Goal: Task Accomplishment & Management: Manage account settings

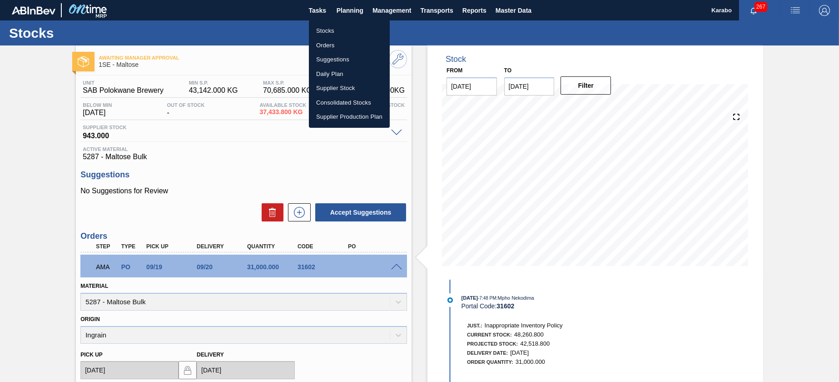
drag, startPoint x: 341, startPoint y: 41, endPoint x: 369, endPoint y: 57, distance: 31.7
click at [341, 41] on li "Orders" at bounding box center [349, 45] width 81 height 15
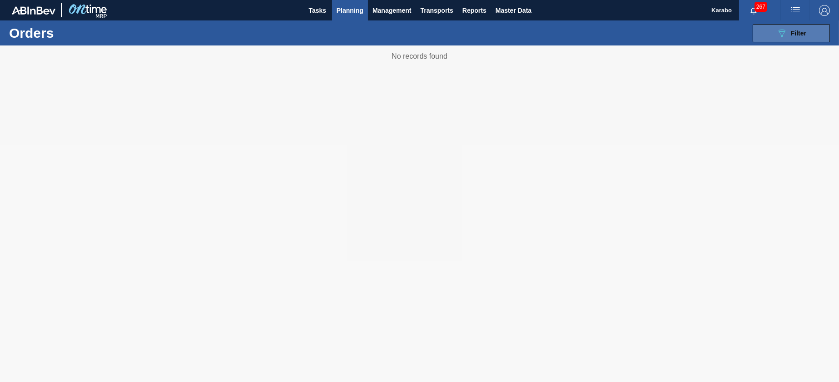
click at [778, 34] on icon "089F7B8B-B2A5-4AFE-B5C0-19BA573D28AC" at bounding box center [781, 33] width 11 height 11
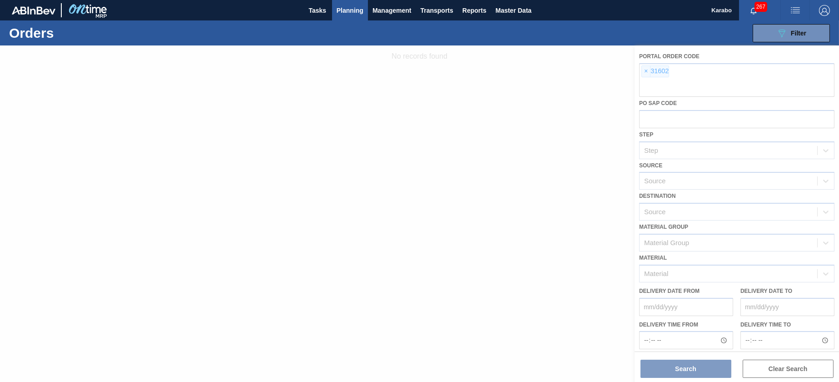
click at [645, 73] on div at bounding box center [419, 213] width 839 height 336
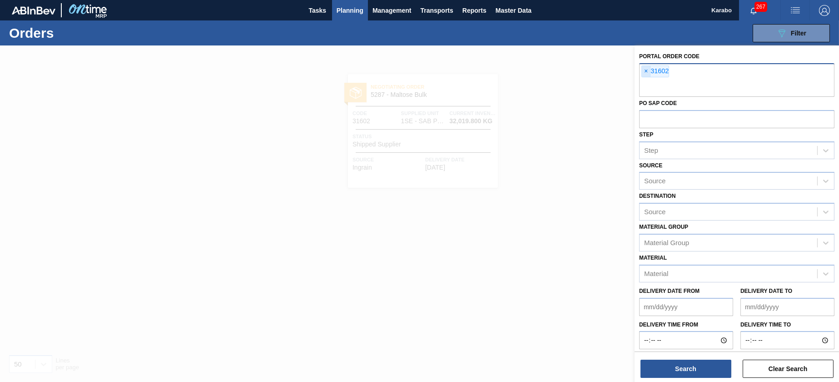
click at [643, 73] on span "×" at bounding box center [646, 71] width 9 height 11
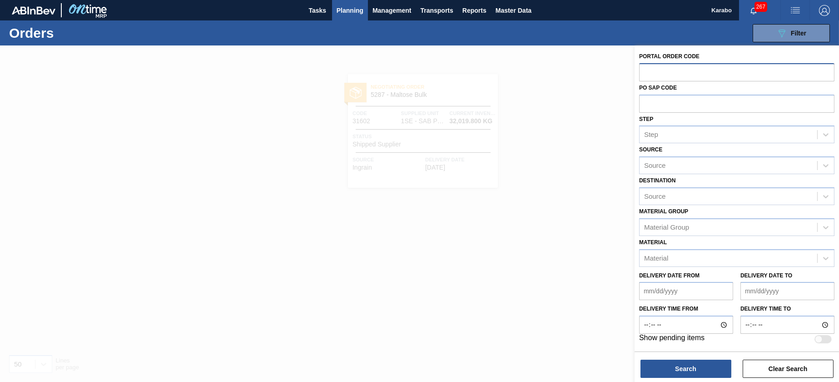
click at [664, 70] on input "text" at bounding box center [736, 71] width 195 height 17
type input "316"
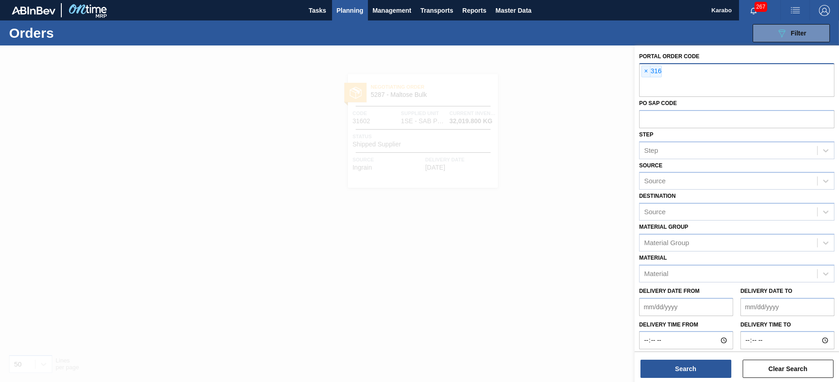
click at [676, 70] on div "× 316" at bounding box center [736, 80] width 195 height 34
click at [646, 72] on span "×" at bounding box center [646, 71] width 9 height 11
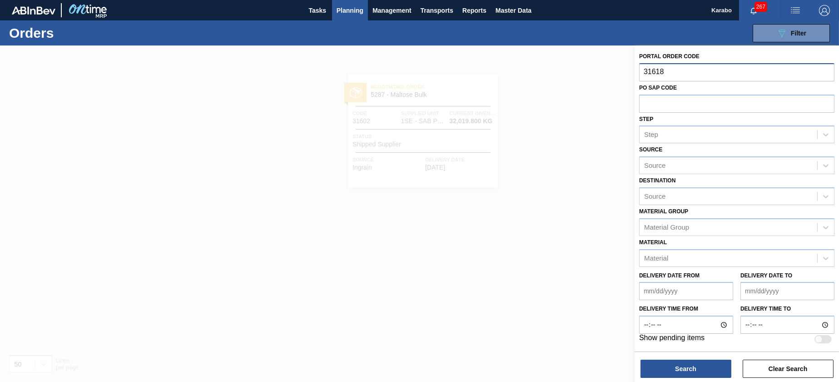
type input "31618"
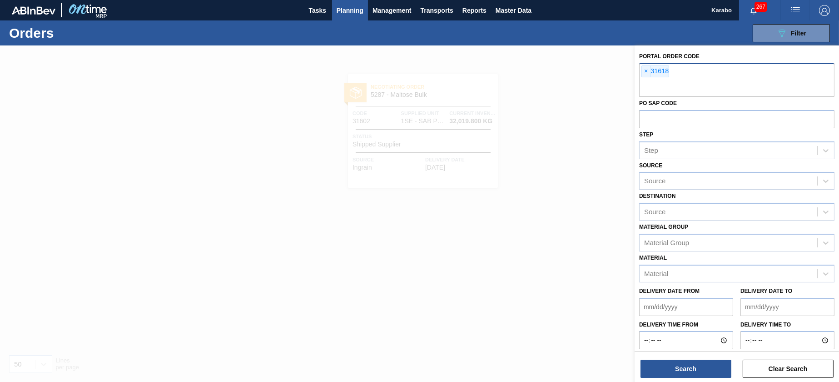
click at [362, 65] on div at bounding box center [419, 236] width 839 height 382
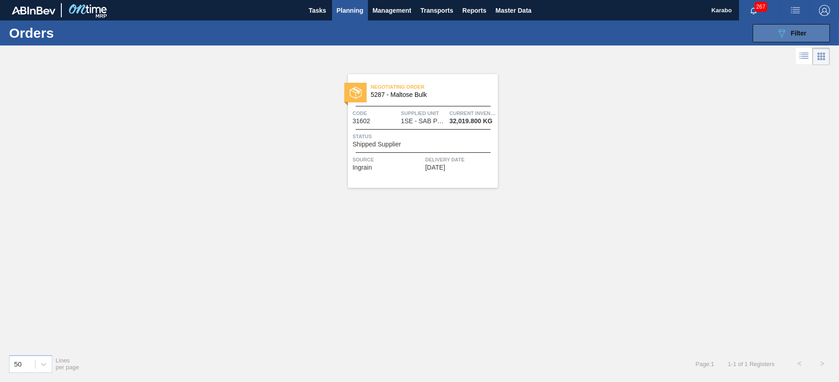
click at [792, 33] on span "Filter" at bounding box center [798, 33] width 15 height 7
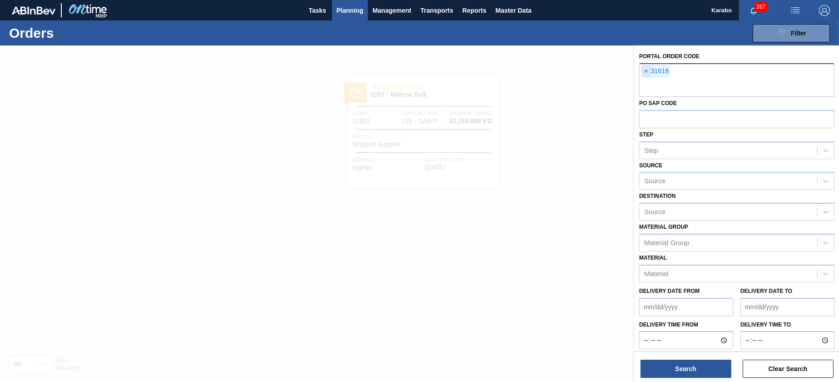
click at [647, 73] on span "×" at bounding box center [646, 71] width 9 height 11
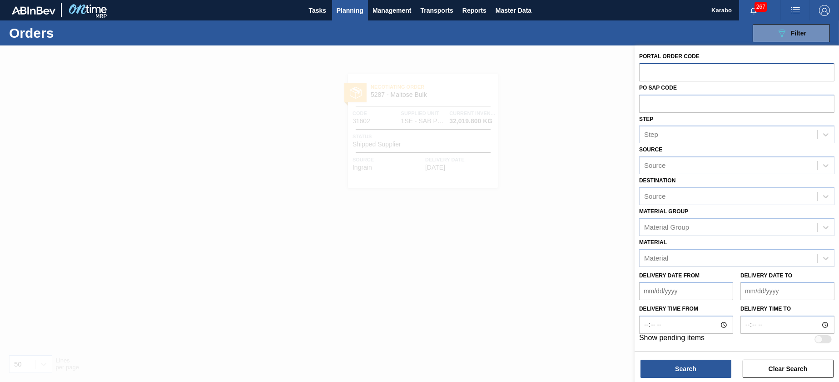
click at [352, 13] on span "Planning" at bounding box center [350, 10] width 27 height 11
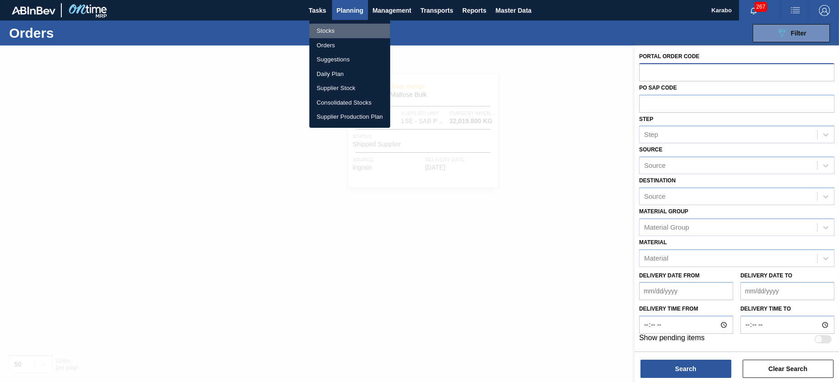
click at [348, 30] on li "Stocks" at bounding box center [349, 31] width 81 height 15
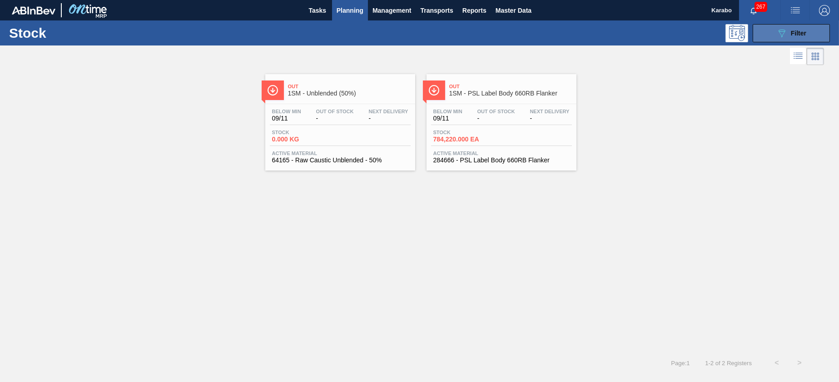
click at [770, 25] on button "089F7B8B-B2A5-4AFE-B5C0-19BA573D28AC Filter" at bounding box center [791, 33] width 77 height 18
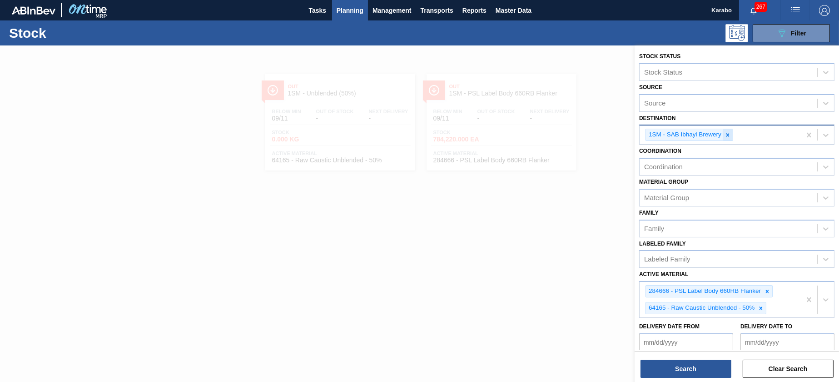
click at [729, 132] on icon at bounding box center [728, 135] width 6 height 6
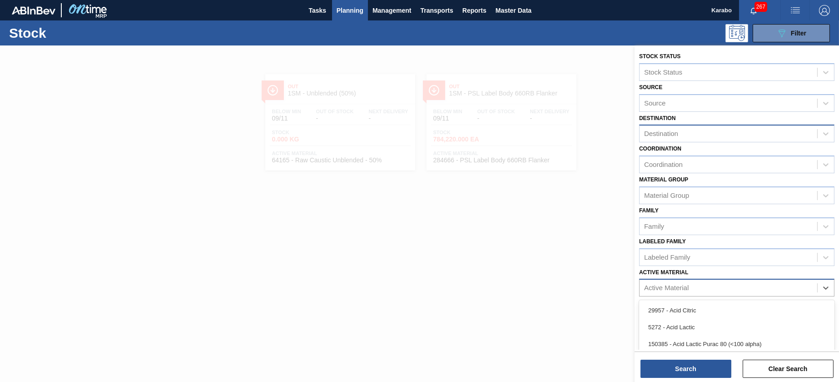
click at [751, 287] on div "Active Material" at bounding box center [729, 287] width 178 height 13
type Material "283653"
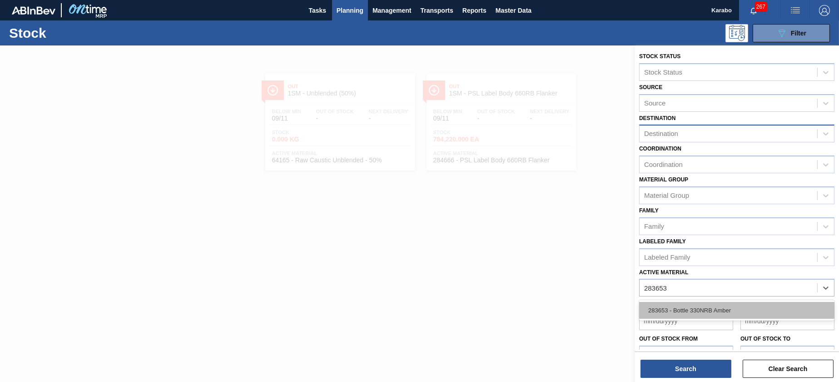
click at [776, 304] on div "283653 - Bottle 330NRB Amber" at bounding box center [736, 310] width 195 height 17
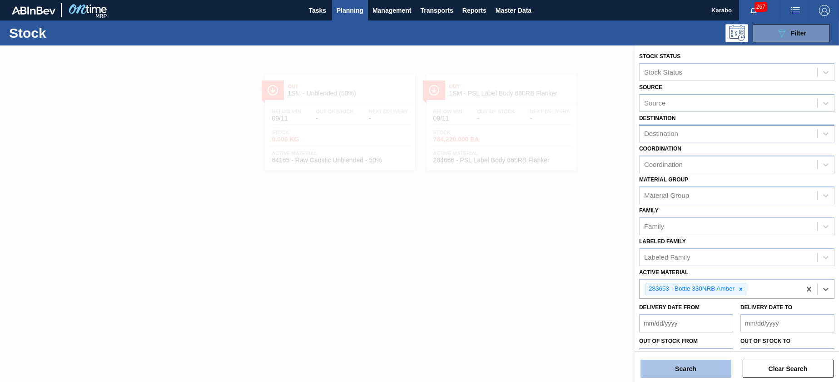
click at [703, 367] on button "Search" at bounding box center [686, 368] width 91 height 18
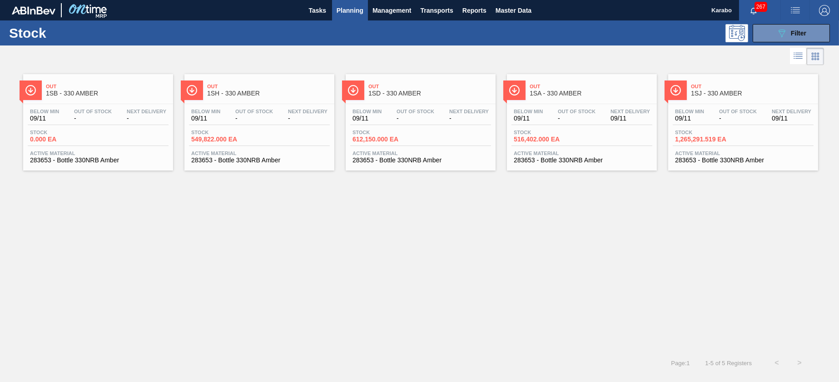
click at [557, 148] on div "Below Min 09/11 Out Of Stock - Next Delivery 09/11 Stock 516,402.000 EA Active …" at bounding box center [582, 135] width 150 height 62
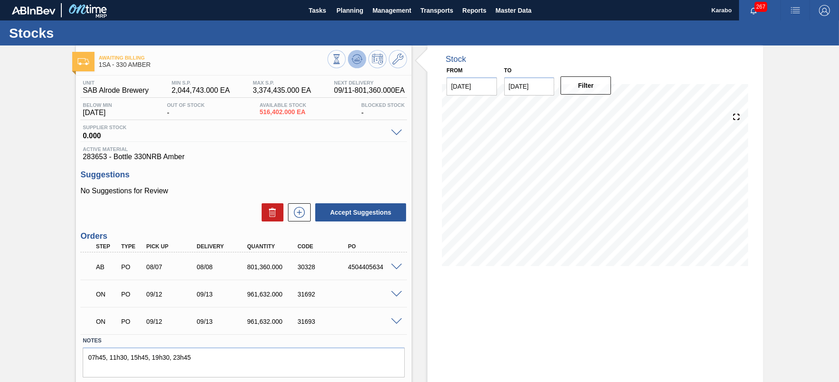
click at [354, 59] on icon at bounding box center [357, 59] width 11 height 11
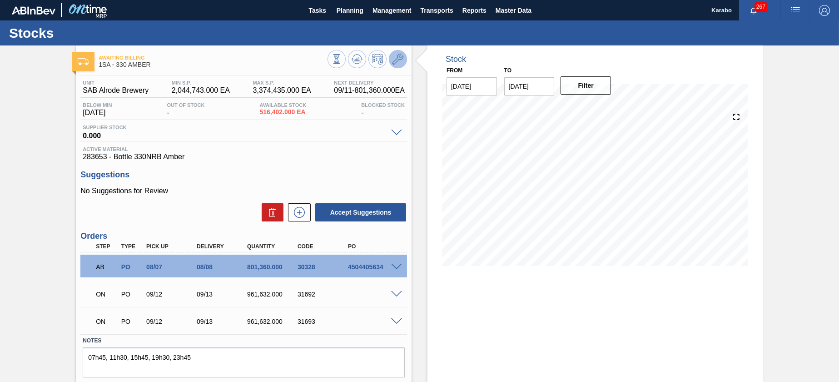
click at [401, 59] on icon at bounding box center [398, 59] width 11 height 11
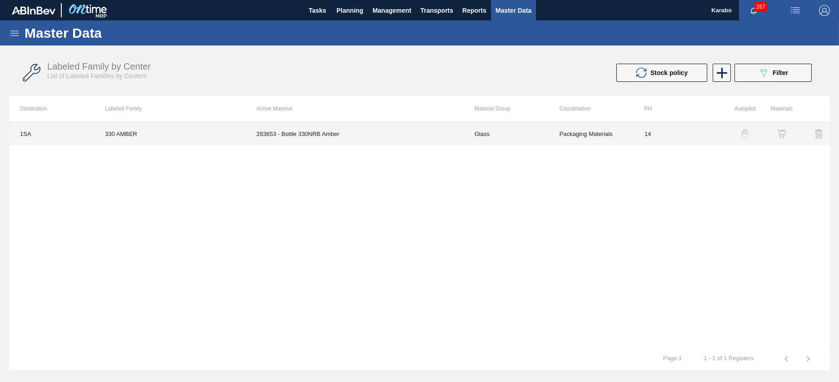
click at [402, 128] on td "283653 - Bottle 330NRB Amber" at bounding box center [355, 133] width 218 height 23
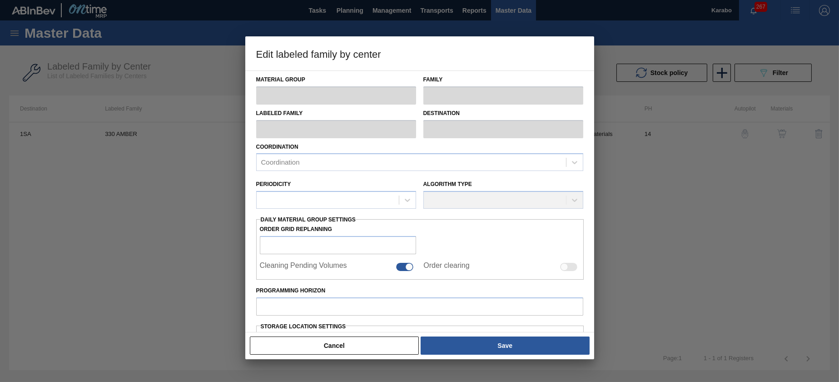
type input "Glass"
type input "AMBER"
type input "330 AMBER"
type input "1SA - SAB Alrode Brewery"
type input "14"
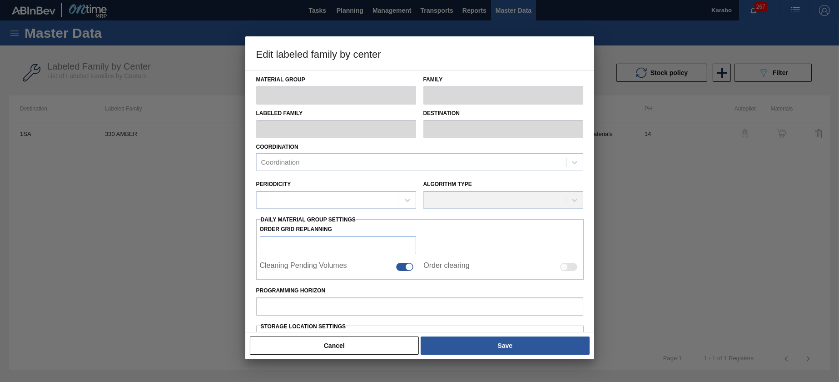
type input "2,044,743"
type input "3,374,435"
type input "100"
type input "3,374,435.000"
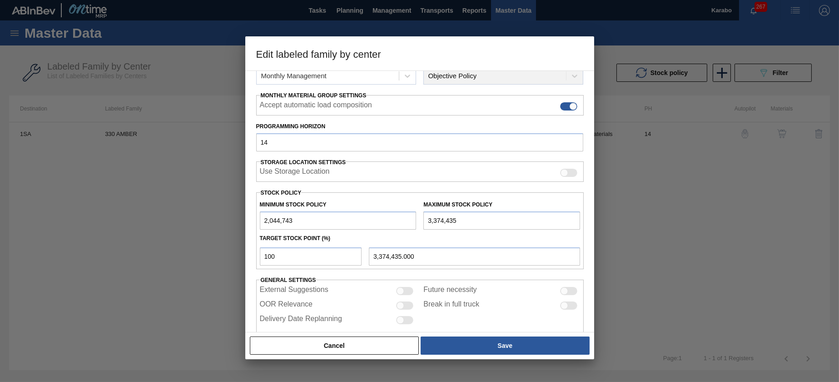
scroll to position [142, 0]
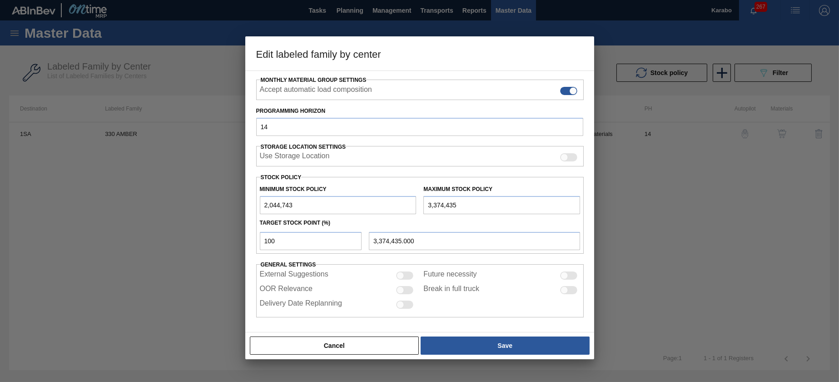
click at [376, 354] on div "Cancel Save" at bounding box center [420, 345] width 342 height 20
click at [375, 342] on button "Cancel" at bounding box center [334, 345] width 169 height 18
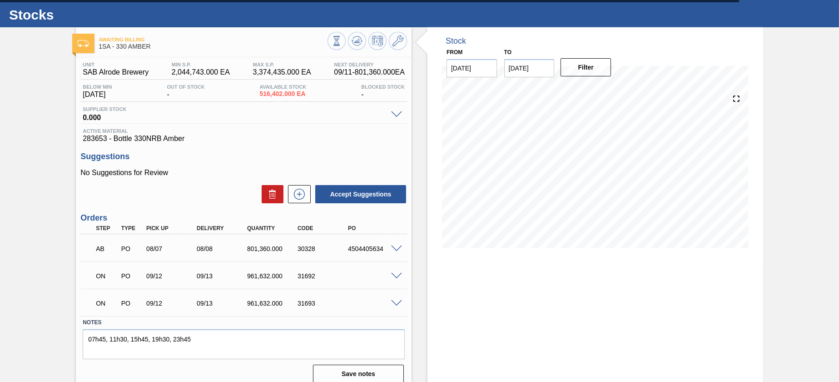
scroll to position [28, 0]
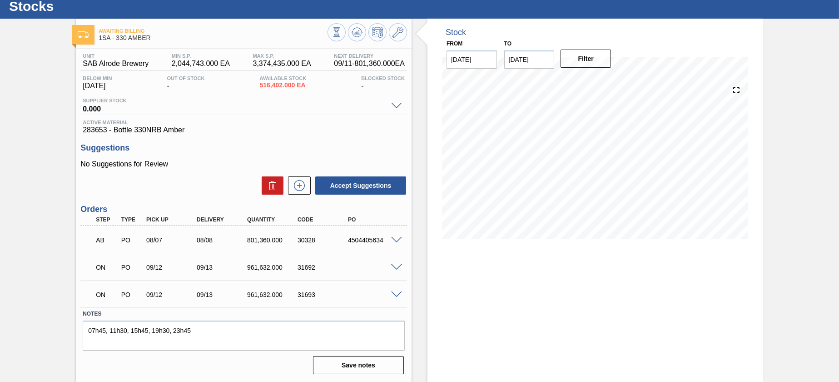
click at [397, 292] on span at bounding box center [396, 294] width 11 height 7
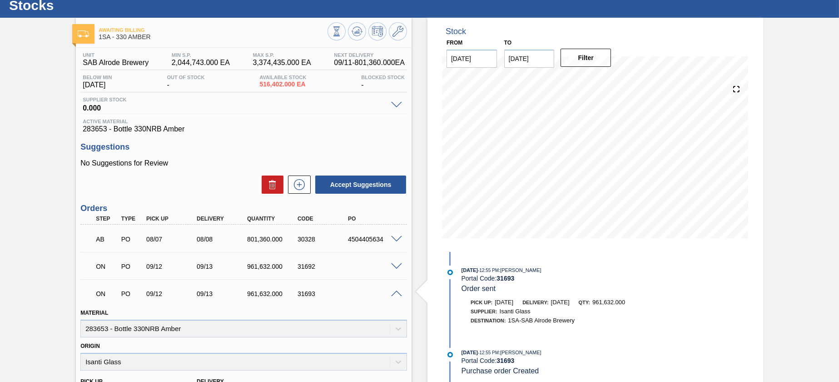
drag, startPoint x: 395, startPoint y: 293, endPoint x: 390, endPoint y: 287, distance: 7.5
click at [395, 293] on span at bounding box center [396, 293] width 11 height 7
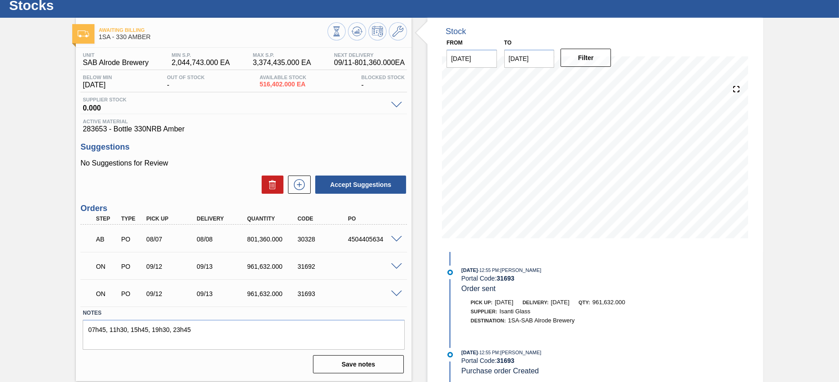
scroll to position [0, 0]
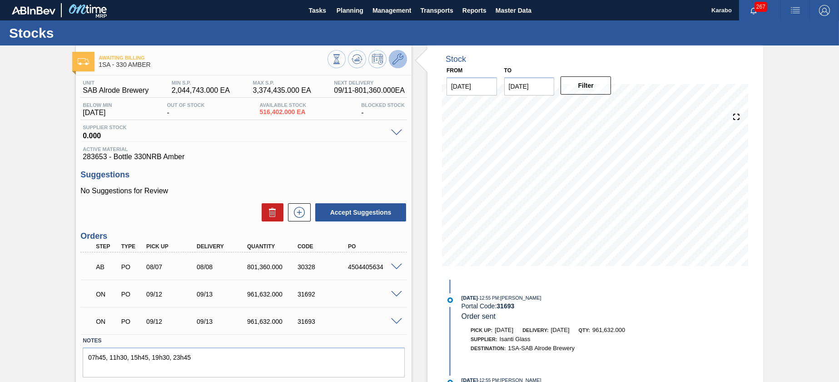
click at [398, 59] on icon at bounding box center [398, 59] width 11 height 11
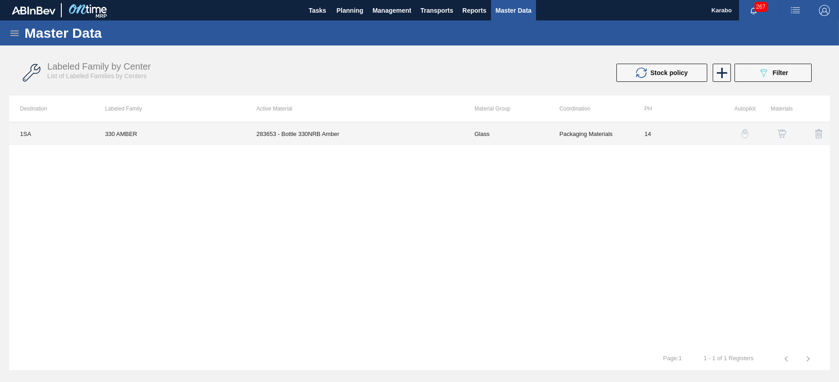
click at [424, 139] on td "283653 - Bottle 330NRB Amber" at bounding box center [355, 133] width 218 height 23
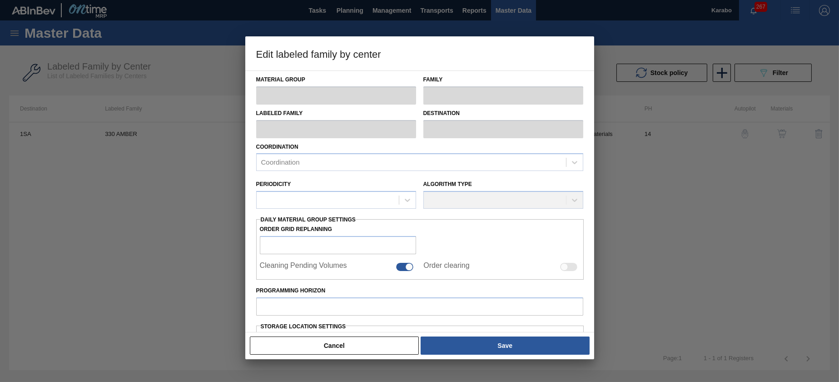
type input "Glass"
type input "AMBER"
type input "330 AMBER"
type input "1SA - SAB Alrode Brewery"
type input "14"
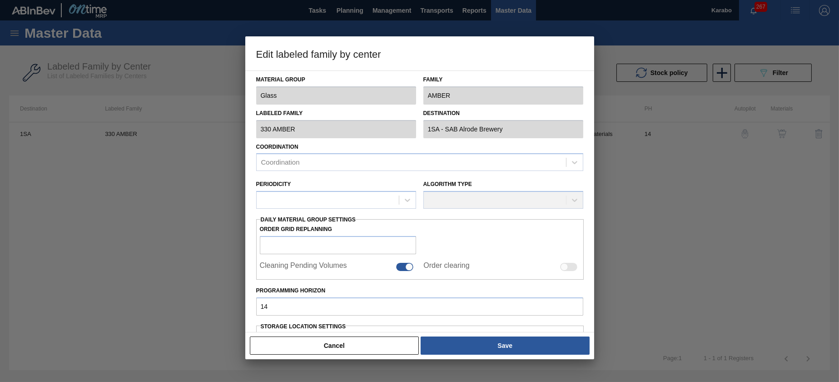
type input "2,044,743"
type input "3,374,435"
type input "100"
type input "3,374,435.000"
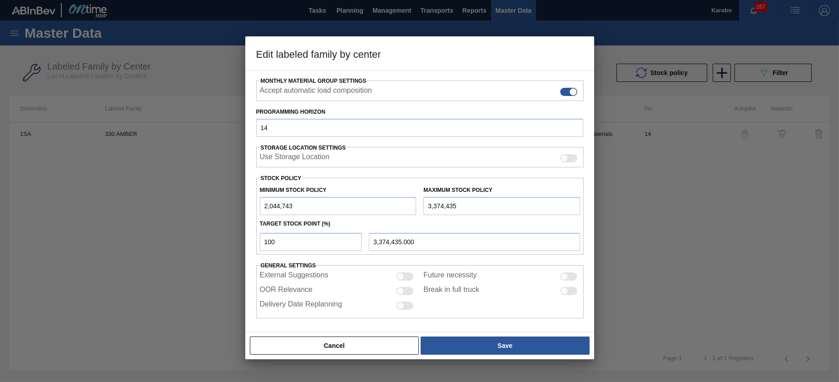
scroll to position [142, 0]
click at [261, 202] on input "2,044,743" at bounding box center [338, 205] width 157 height 18
type input "12,044,743"
click at [424, 203] on input "3,374,435" at bounding box center [501, 205] width 157 height 18
type input "13,374,435"
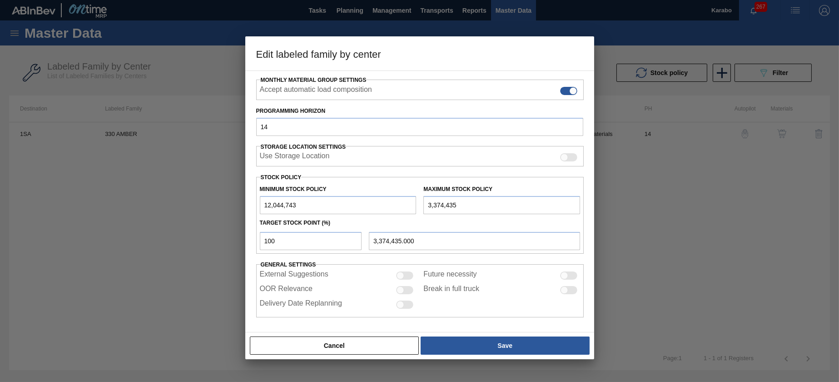
type input "13,374,435.000"
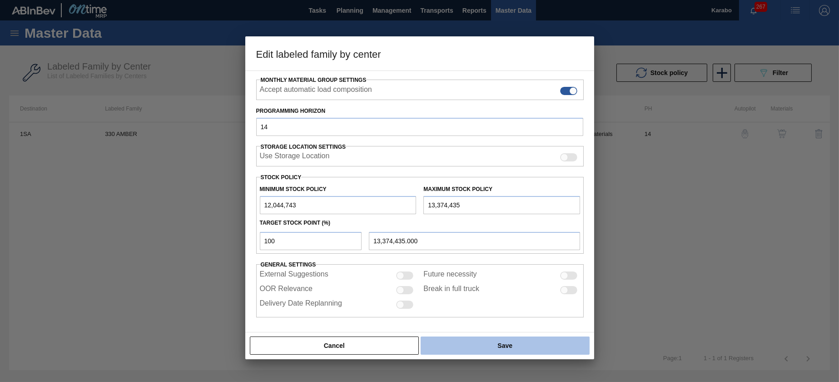
type input "13,374,435"
click at [529, 341] on button "Save" at bounding box center [505, 345] width 169 height 18
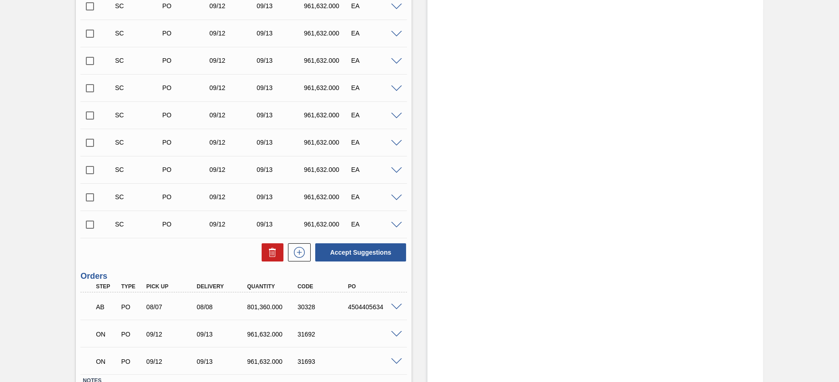
scroll to position [337, 0]
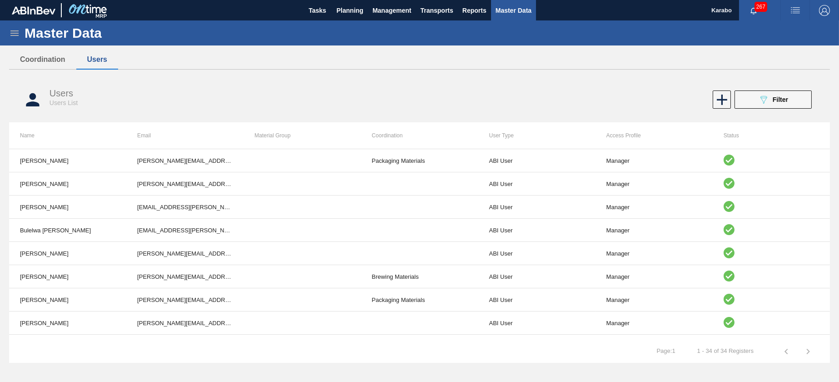
scroll to position [595, 0]
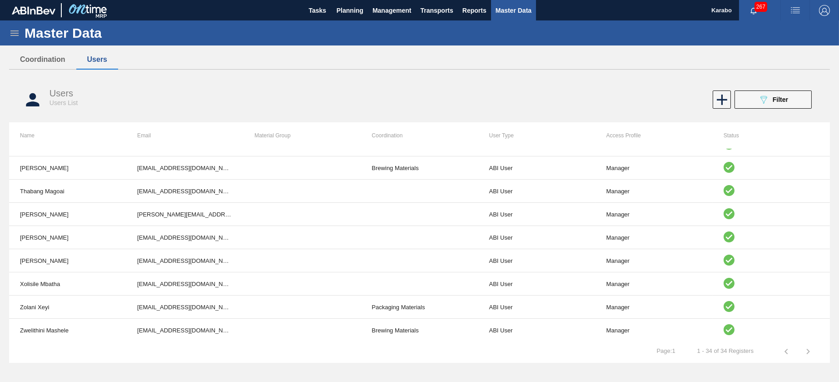
click at [17, 38] on div "Master Data" at bounding box center [419, 32] width 839 height 25
click at [15, 28] on icon at bounding box center [14, 33] width 11 height 11
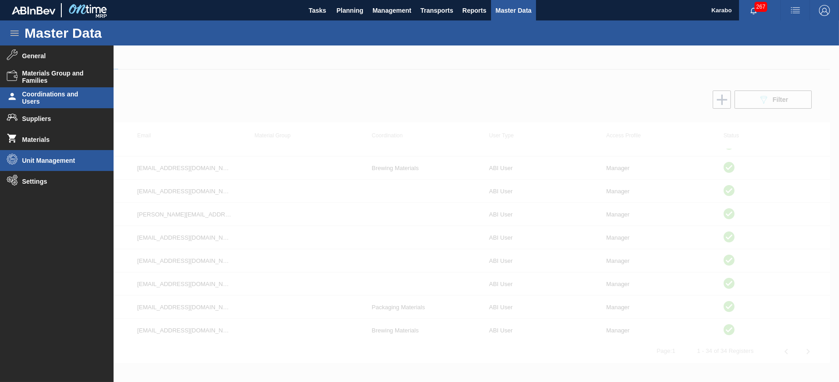
click at [68, 169] on li "Unit Management" at bounding box center [57, 160] width 114 height 21
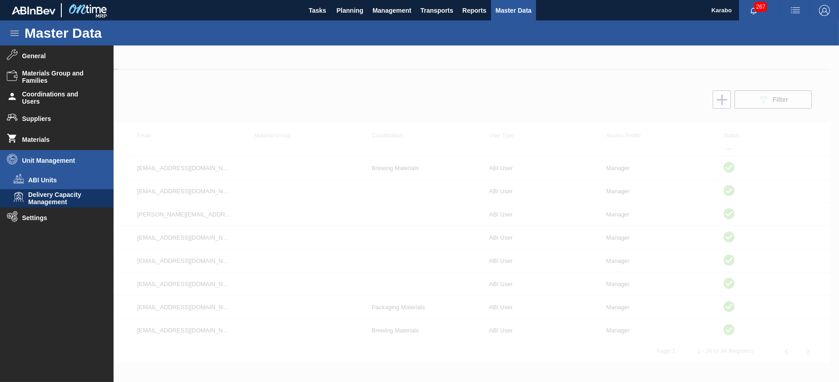
click at [57, 179] on span "ABI Units" at bounding box center [63, 179] width 70 height 7
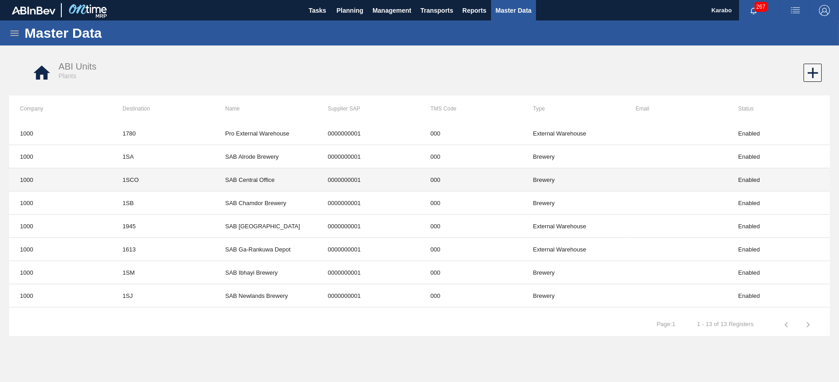
scroll to position [68, 0]
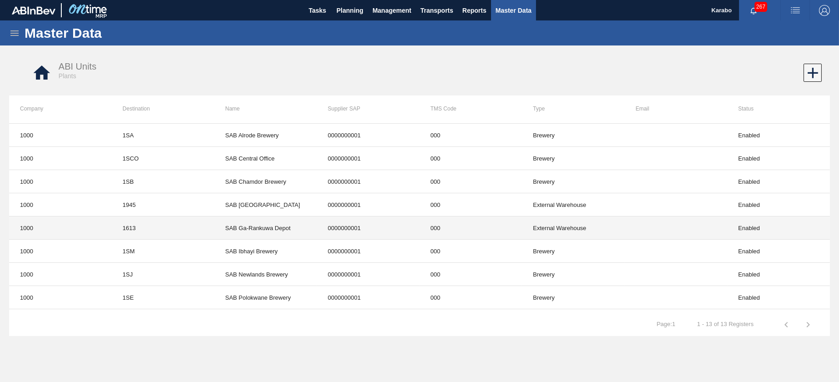
click at [148, 223] on td "1613" at bounding box center [163, 227] width 103 height 23
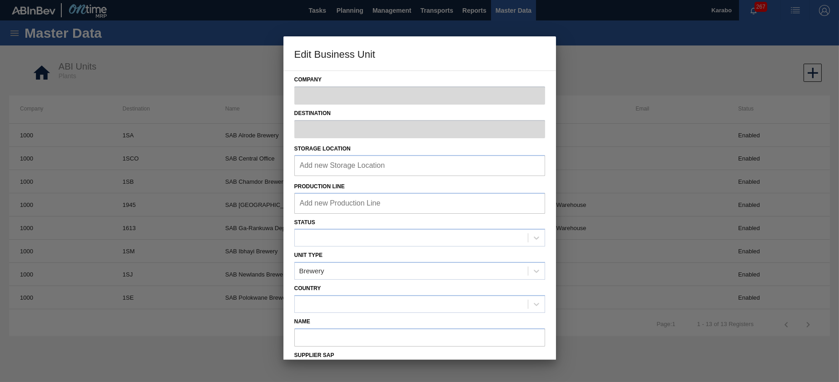
type input "1000"
type input "1613"
type input "SAB Ga-Rankuwa Depot"
type input "0000000001"
type input "000"
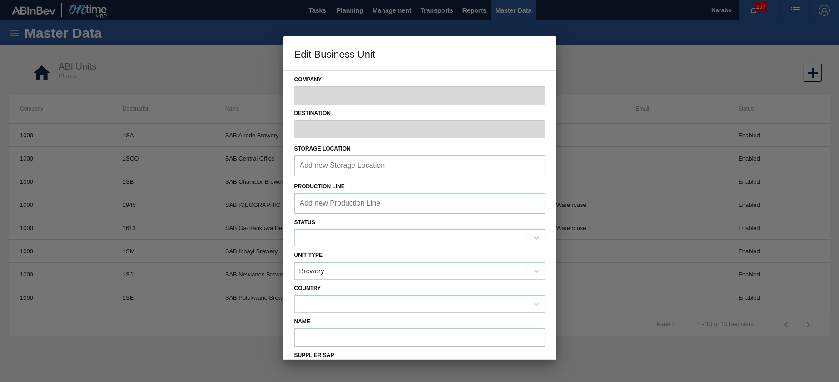
checkbox input "false"
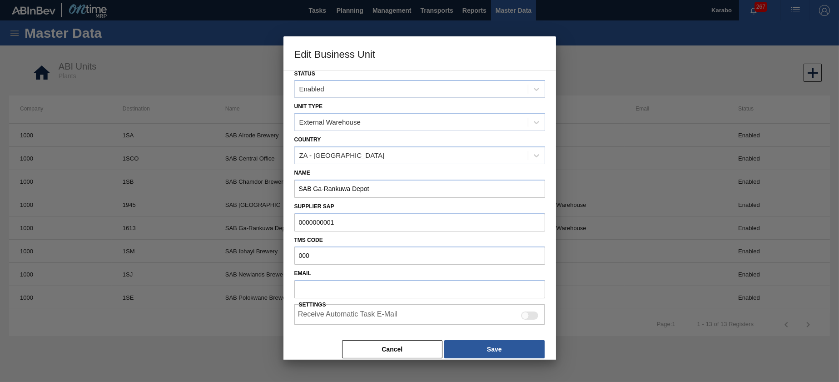
scroll to position [152, 0]
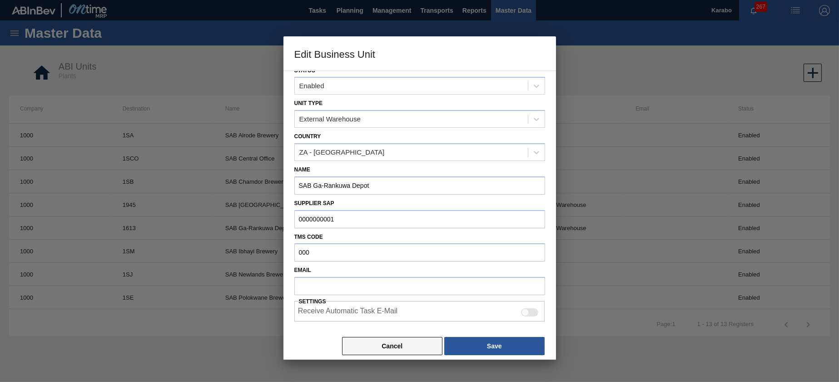
click at [359, 338] on button "Cancel" at bounding box center [392, 346] width 101 height 18
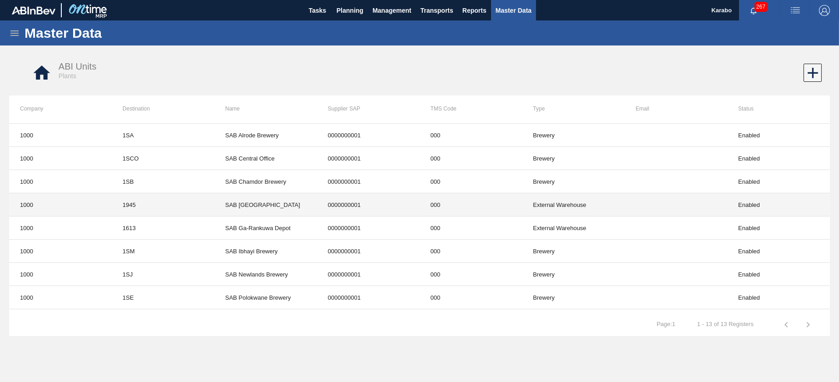
scroll to position [0, 0]
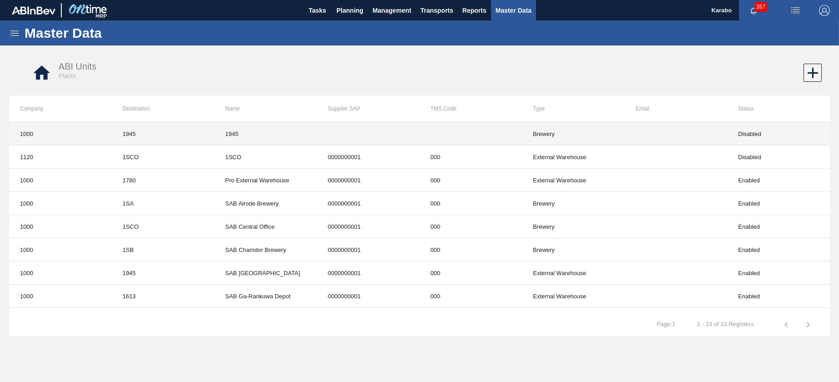
click at [189, 139] on td "1945" at bounding box center [163, 133] width 103 height 23
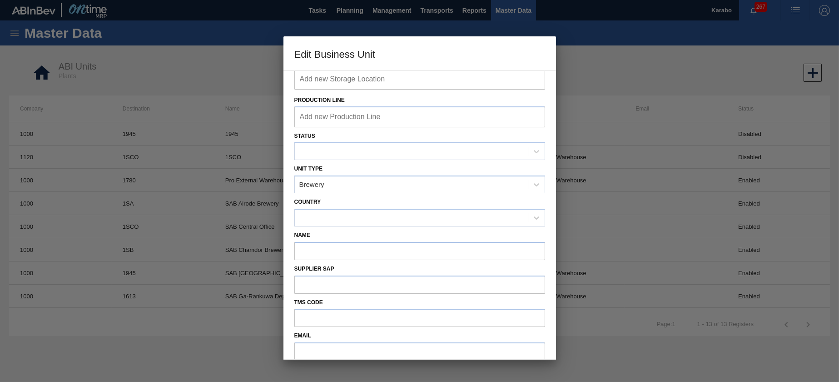
scroll to position [152, 0]
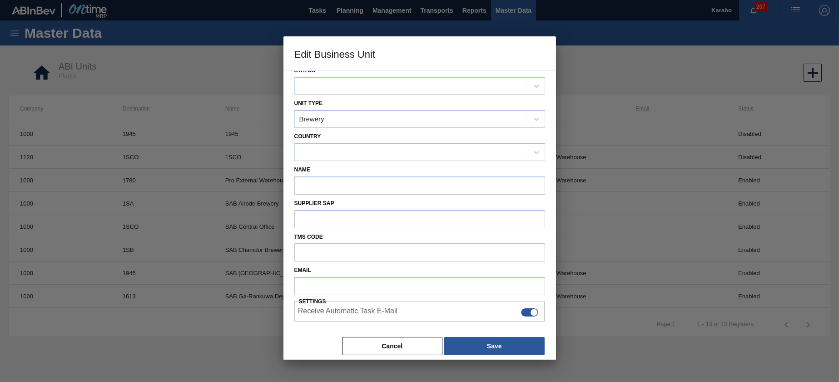
type input "1000"
type input "1945"
checkbox input "false"
drag, startPoint x: 391, startPoint y: 339, endPoint x: 378, endPoint y: 320, distance: 22.9
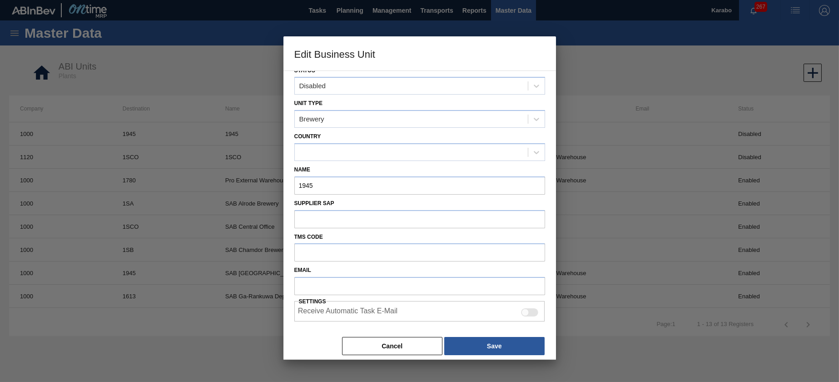
click at [391, 340] on button "Cancel" at bounding box center [392, 346] width 101 height 18
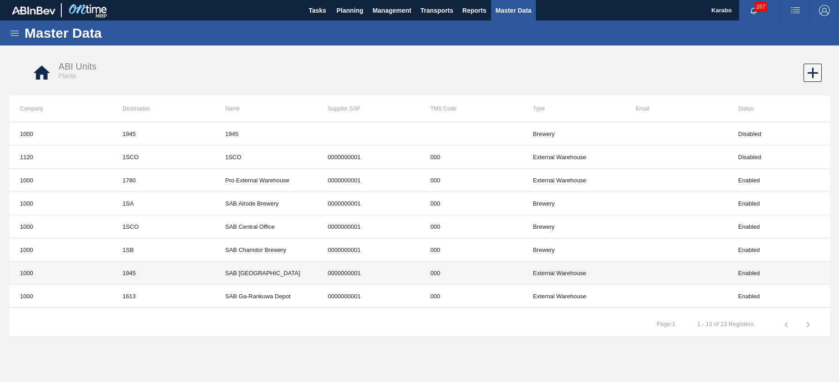
click at [162, 277] on td "1945" at bounding box center [163, 272] width 103 height 23
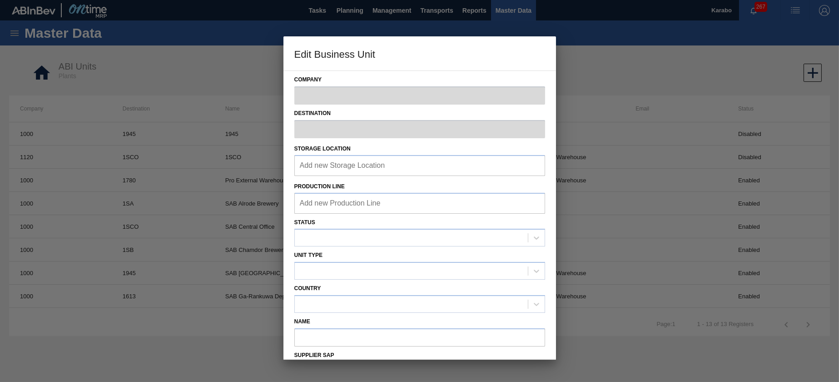
type input "1000"
type input "1945"
type input "SAB [GEOGRAPHIC_DATA]"
type input "0000000001"
type input "000"
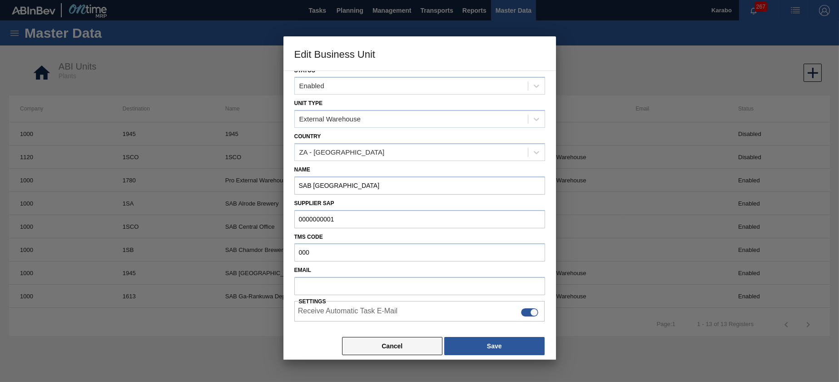
click at [403, 343] on button "Cancel" at bounding box center [392, 346] width 101 height 18
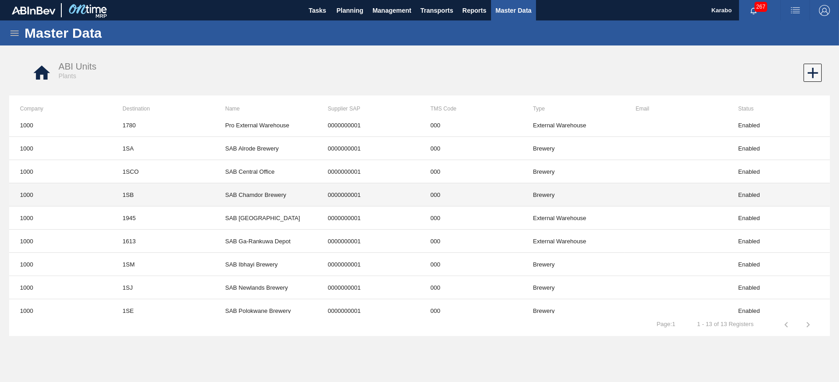
scroll to position [109, 0]
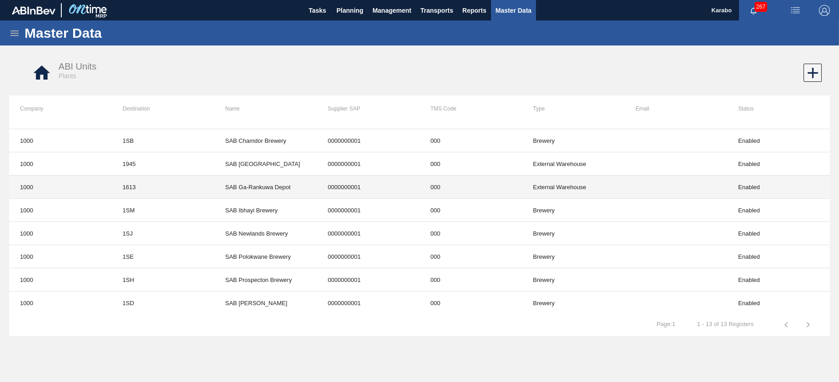
click at [98, 183] on td "1000" at bounding box center [60, 186] width 103 height 23
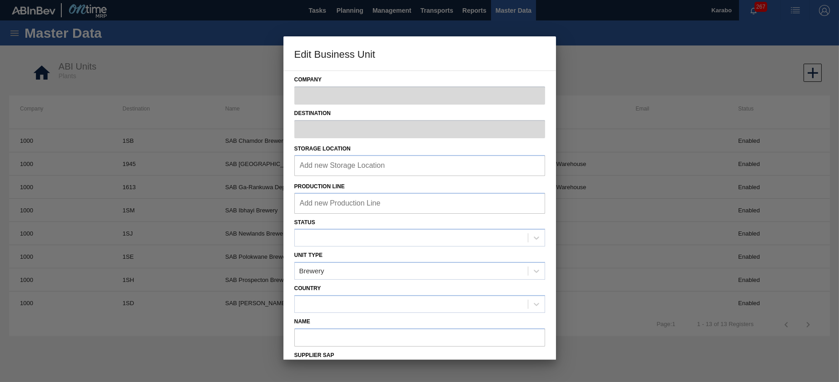
type input "1000"
type input "1613"
type input "SAB Ga-Rankuwa Depot"
type input "0000000001"
type input "000"
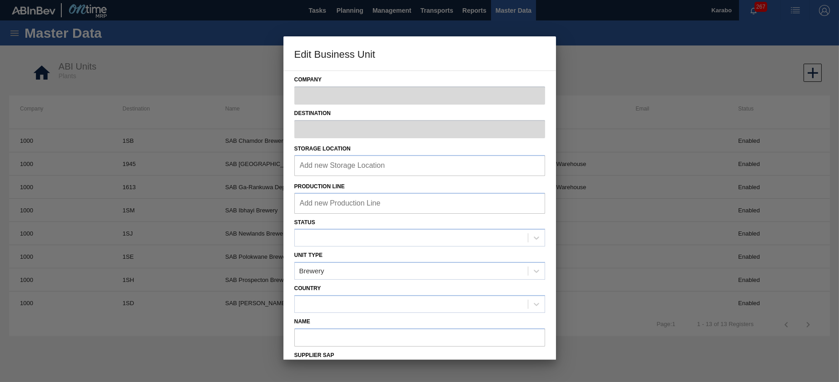
checkbox input "false"
click at [343, 174] on div "Add new Storage Location" at bounding box center [419, 165] width 251 height 20
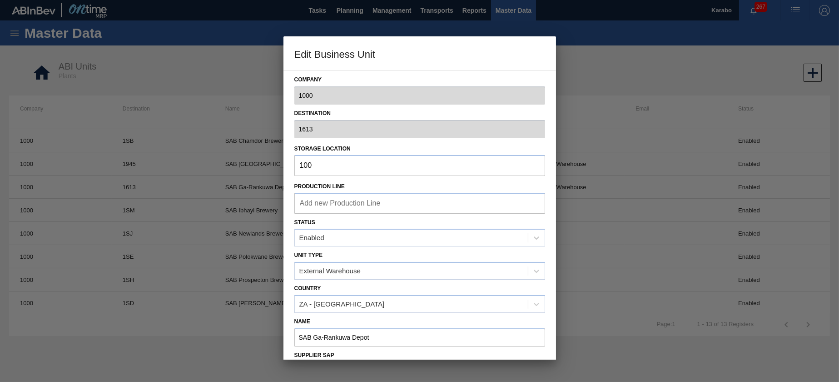
type input "1008"
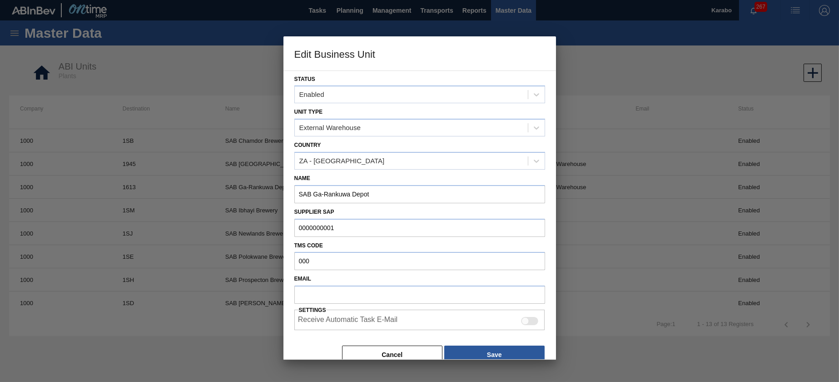
scroll to position [152, 0]
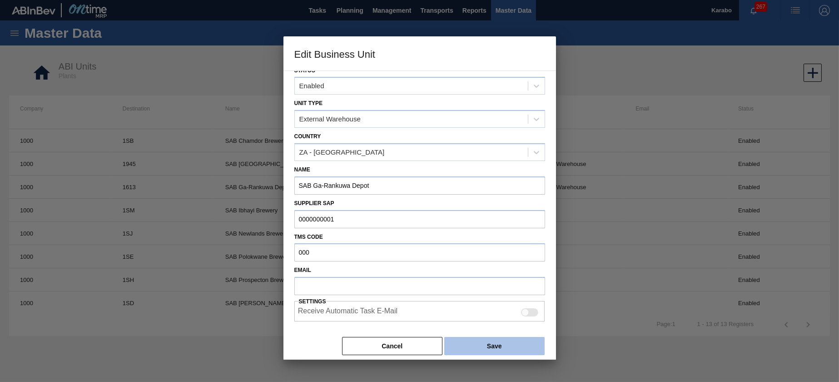
click at [497, 339] on button "Save" at bounding box center [494, 346] width 100 height 18
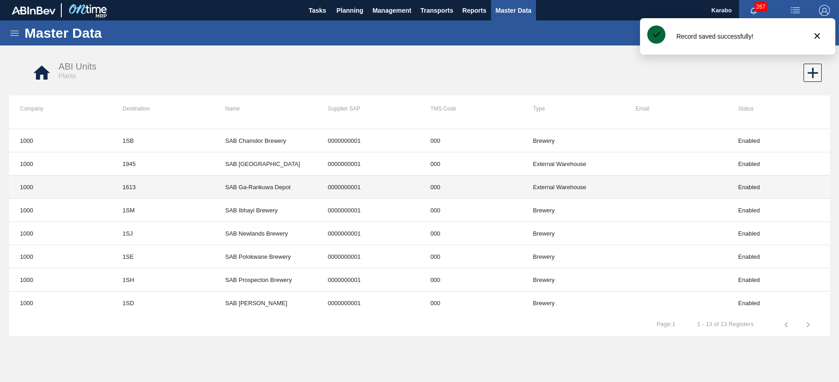
click at [222, 183] on td "SAB Ga-Rankuwa Depot" at bounding box center [265, 186] width 103 height 23
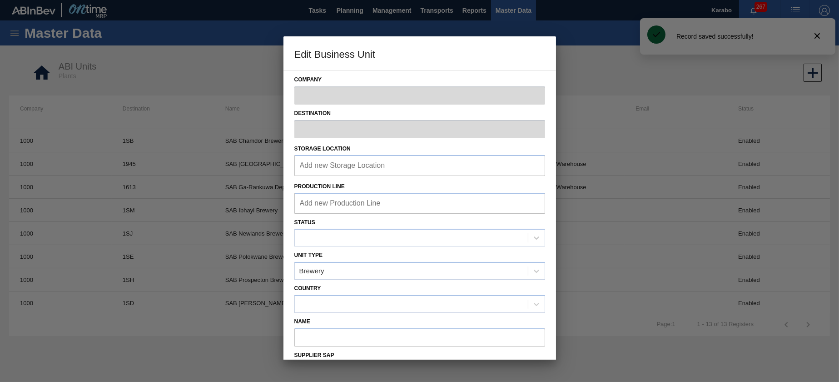
type input "1000"
type input "1613"
type input "SAB Ga-Rankuwa Depot"
type input "0000000001"
type input "000"
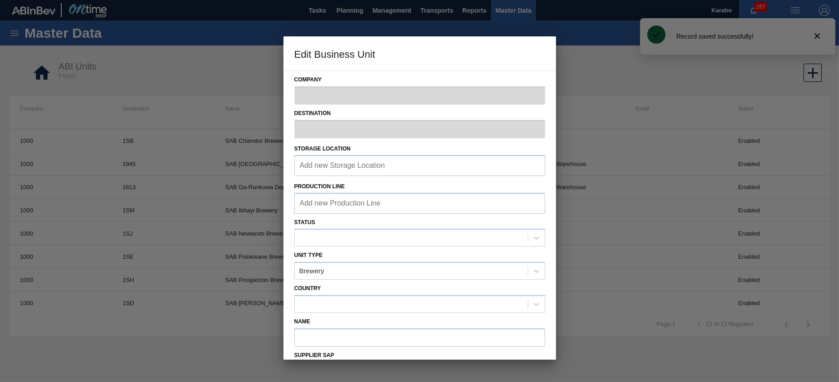
checkbox input "false"
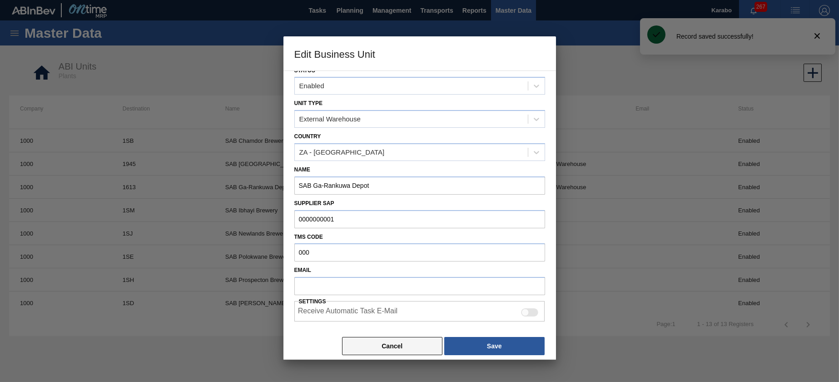
click at [390, 343] on button "Cancel" at bounding box center [392, 346] width 101 height 18
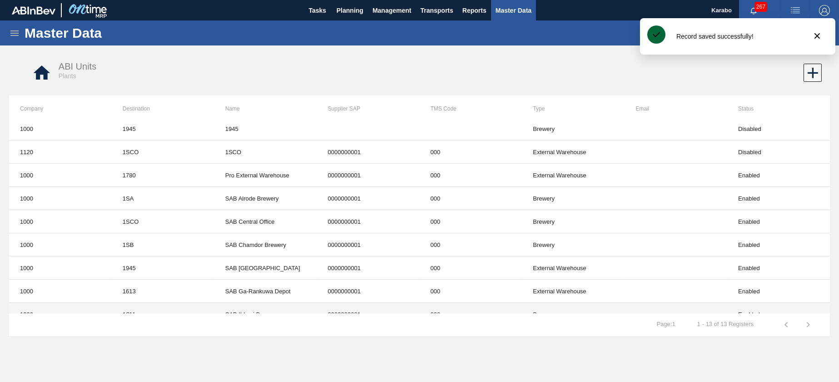
scroll to position [0, 0]
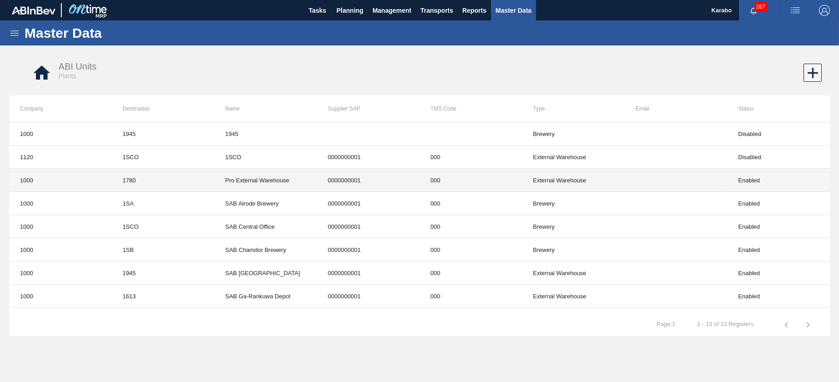
click at [221, 182] on td "Pro External Warehouse" at bounding box center [265, 180] width 103 height 23
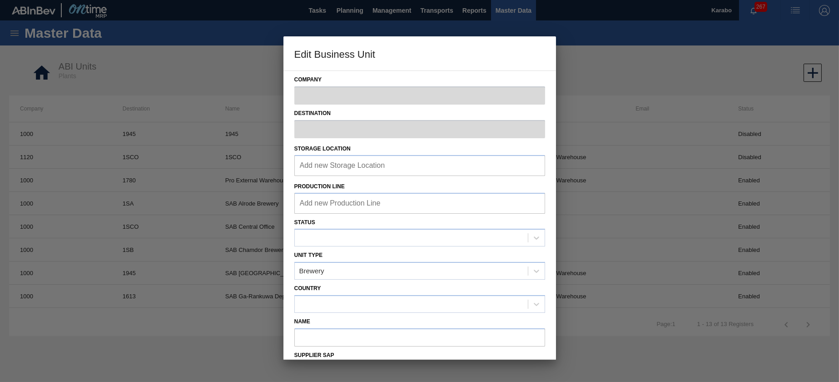
type input "1000"
type input "1780"
type input "Pro External Warehouse"
type input "0000000001"
type input "000"
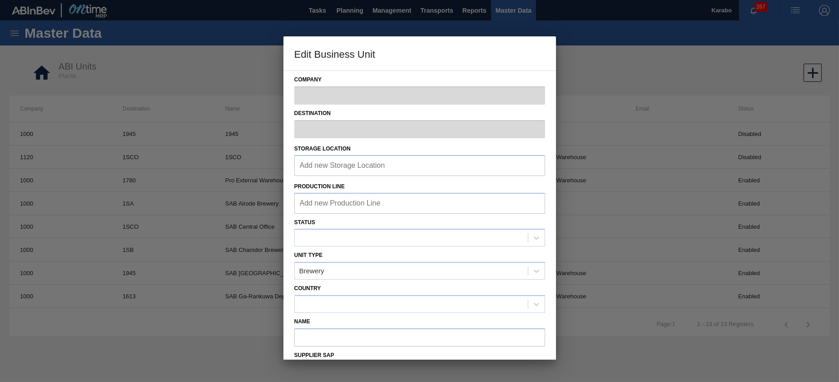
checkbox input "false"
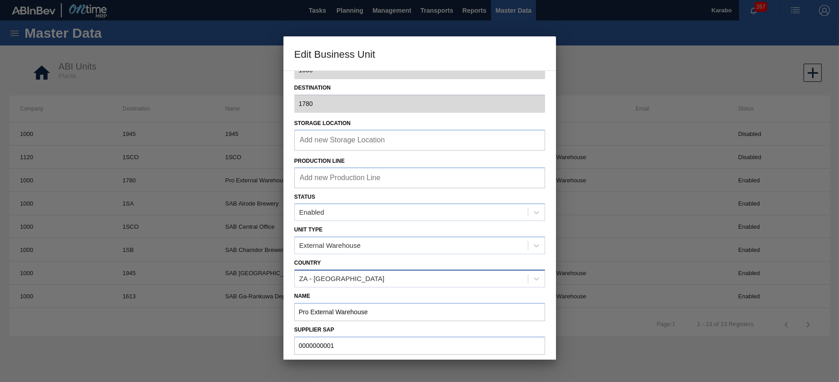
scroll to position [15, 0]
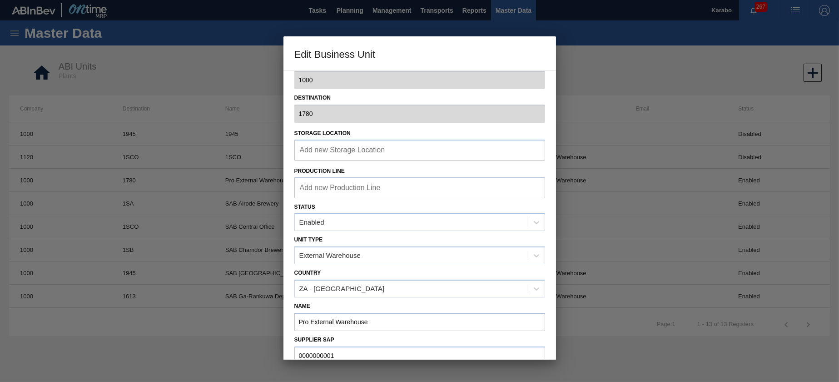
click at [354, 156] on div "Add new Storage Location" at bounding box center [343, 149] width 88 height 15
type input "1015"
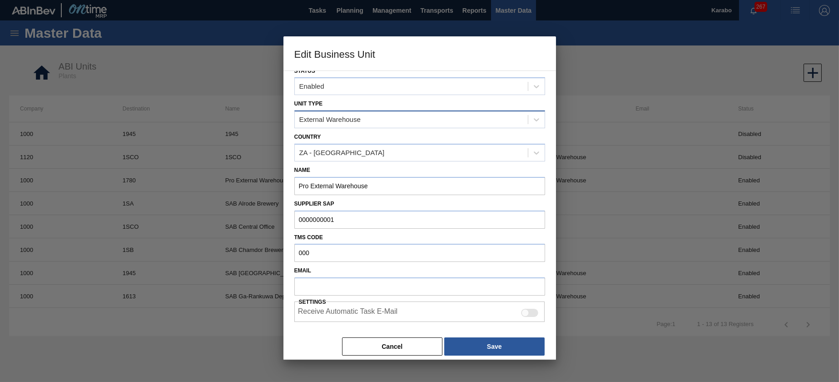
scroll to position [152, 0]
click at [481, 342] on button "Save" at bounding box center [494, 346] width 100 height 18
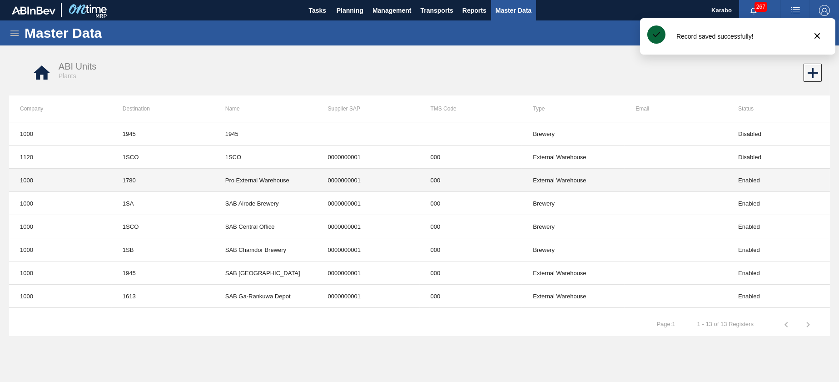
click at [231, 178] on td "Pro External Warehouse" at bounding box center [265, 180] width 103 height 23
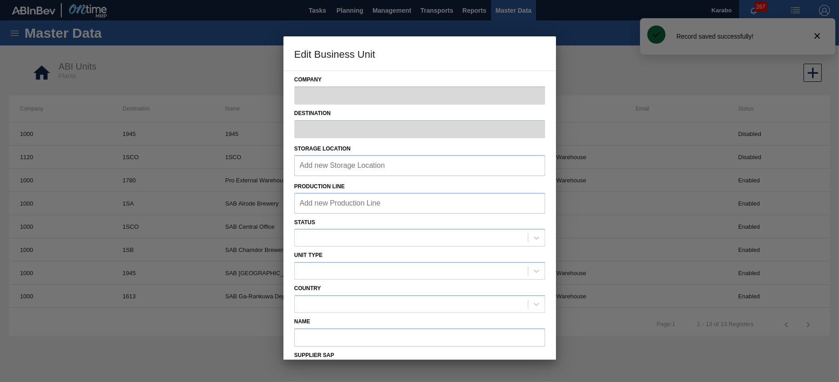
type input "1000"
type input "1780"
type input "Pro External Warehouse"
type input "0000000001"
type input "000"
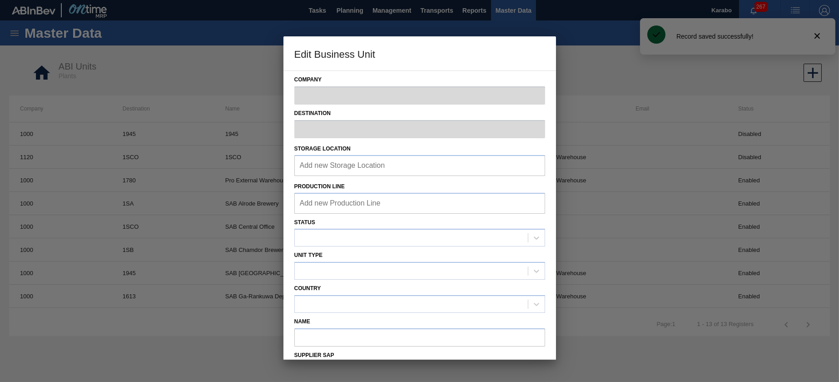
checkbox input "false"
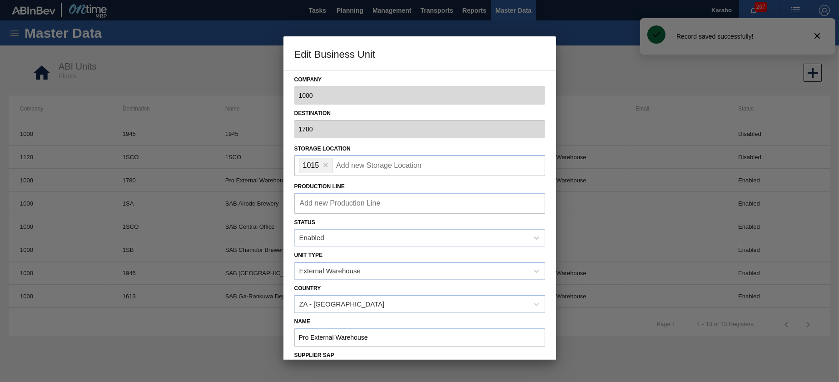
click at [355, 164] on input "Add new Storage Location" at bounding box center [379, 165] width 86 height 9
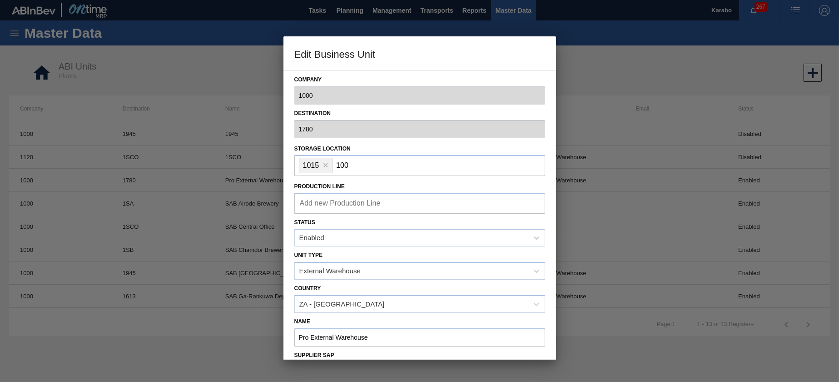
type input "1008"
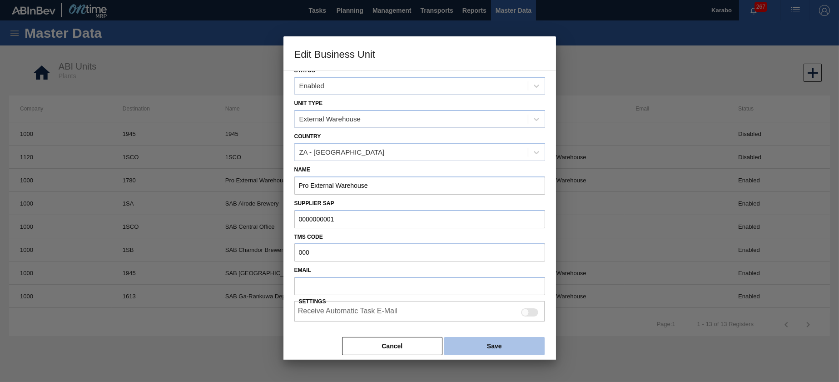
click at [506, 337] on button "Save" at bounding box center [494, 346] width 100 height 18
